Goal: Book appointment/travel/reservation

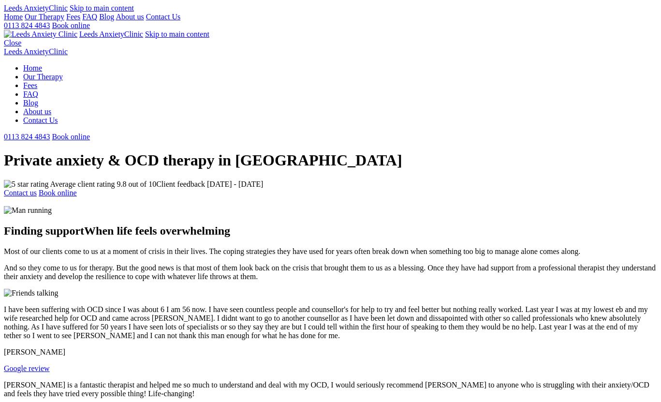
click at [90, 28] on link "Book online" at bounding box center [71, 25] width 38 height 8
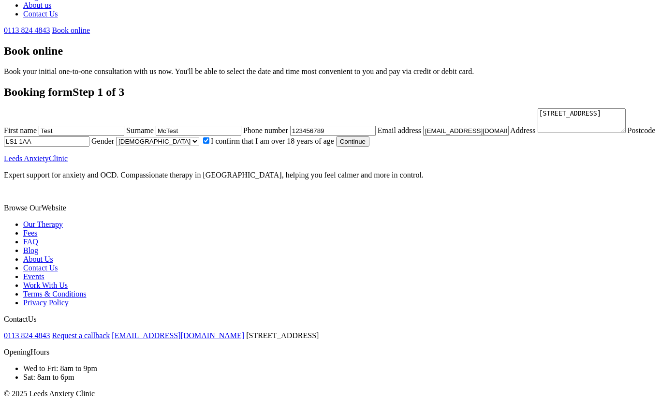
scroll to position [328, 0]
click at [336, 147] on button "Continue" at bounding box center [352, 141] width 33 height 10
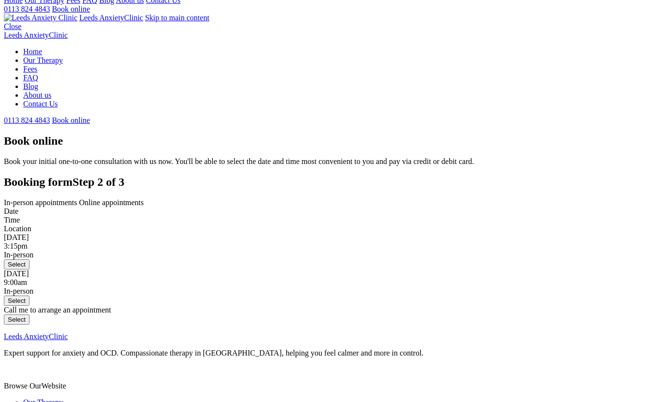
scroll to position [17, 0]
click at [144, 197] on span "Online appointments" at bounding box center [111, 201] width 65 height 8
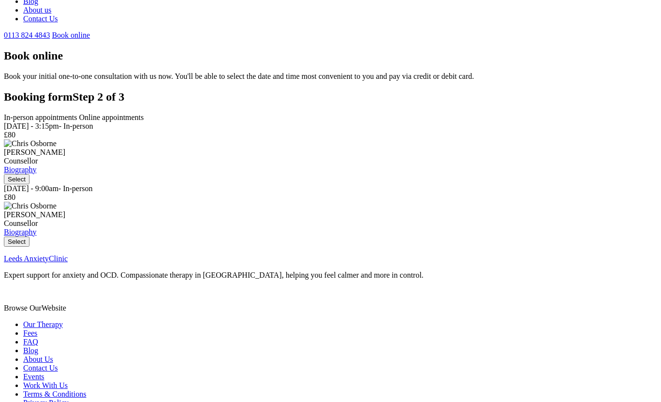
scroll to position [98, 0]
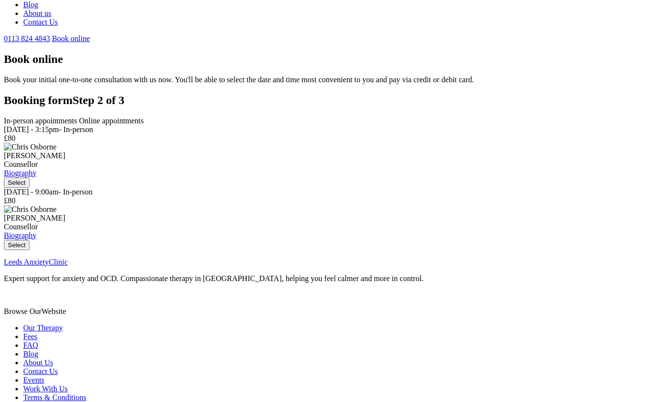
click at [144, 117] on span "Online appointments" at bounding box center [111, 121] width 65 height 8
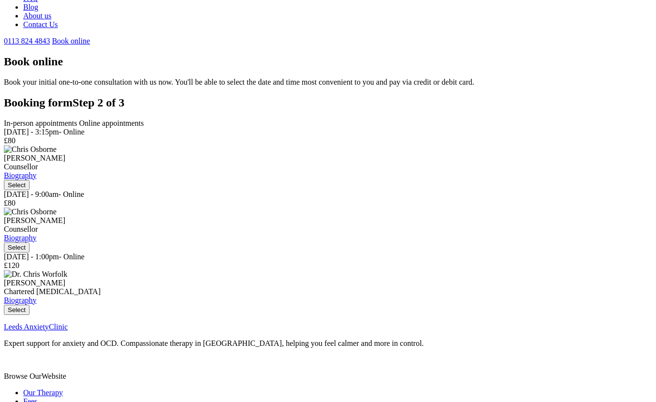
scroll to position [92, 0]
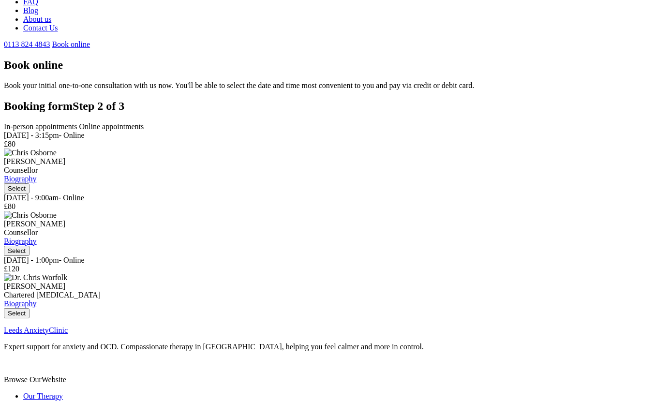
click at [77, 122] on span "In-person appointments" at bounding box center [41, 126] width 74 height 8
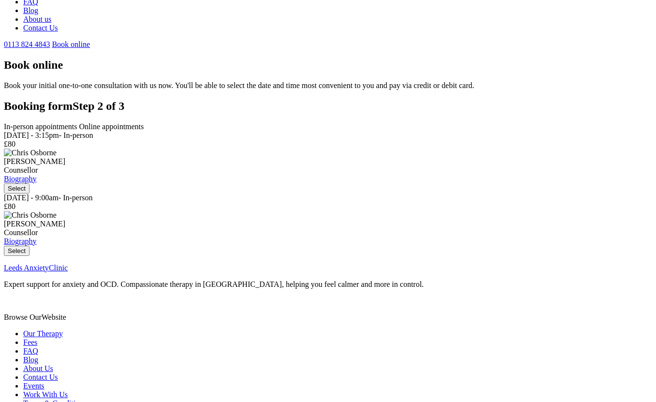
click at [144, 122] on span "Online appointments" at bounding box center [111, 126] width 65 height 8
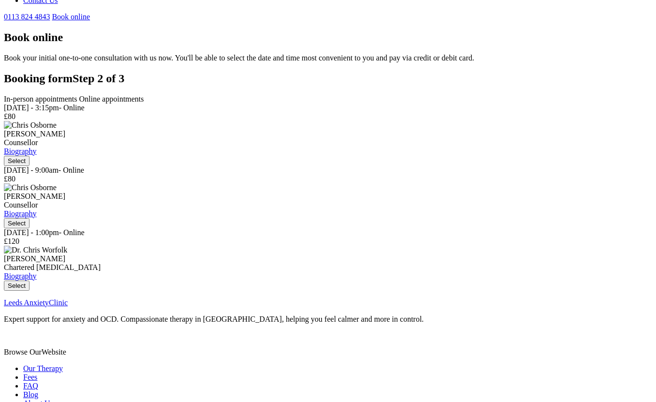
scroll to position [126, 0]
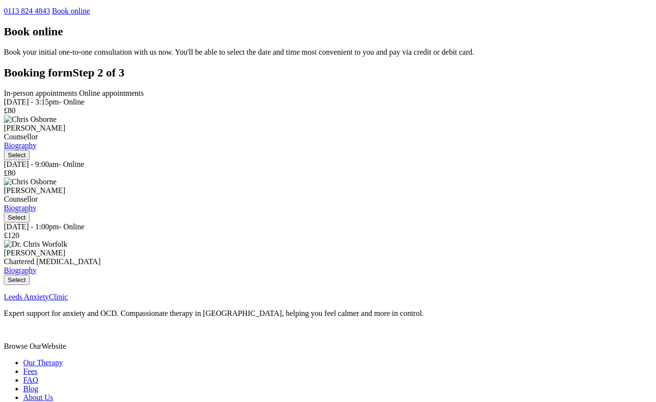
click at [77, 89] on span "In-person appointments" at bounding box center [41, 93] width 74 height 8
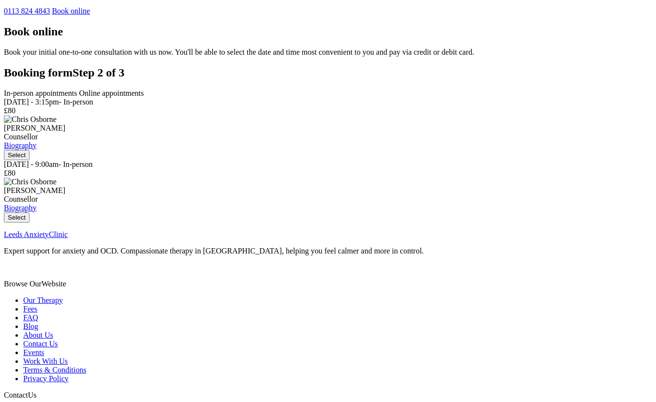
click at [144, 90] on span "Online appointments" at bounding box center [111, 93] width 65 height 8
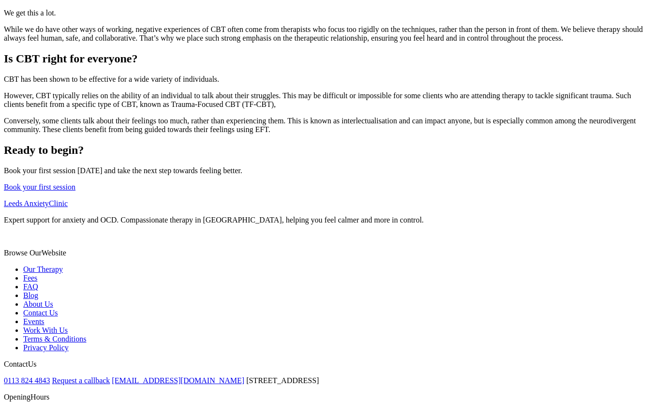
scroll to position [603, 0]
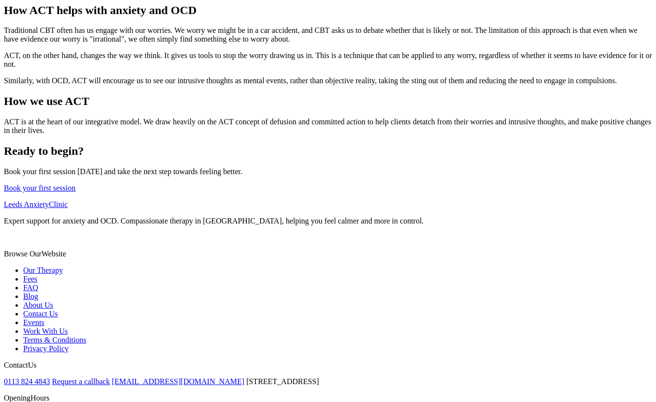
scroll to position [329, 0]
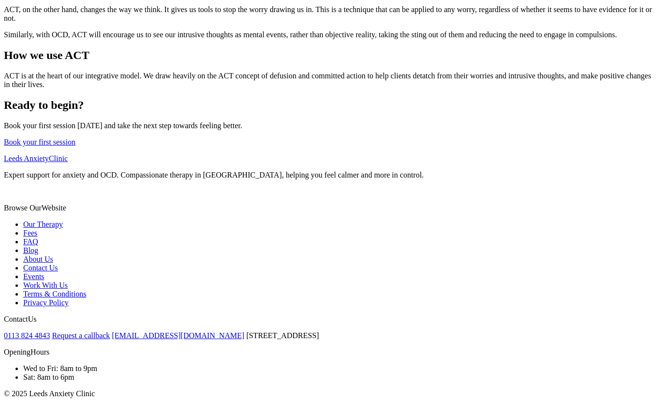
scroll to position [417, 0]
